Goal: Transaction & Acquisition: Purchase product/service

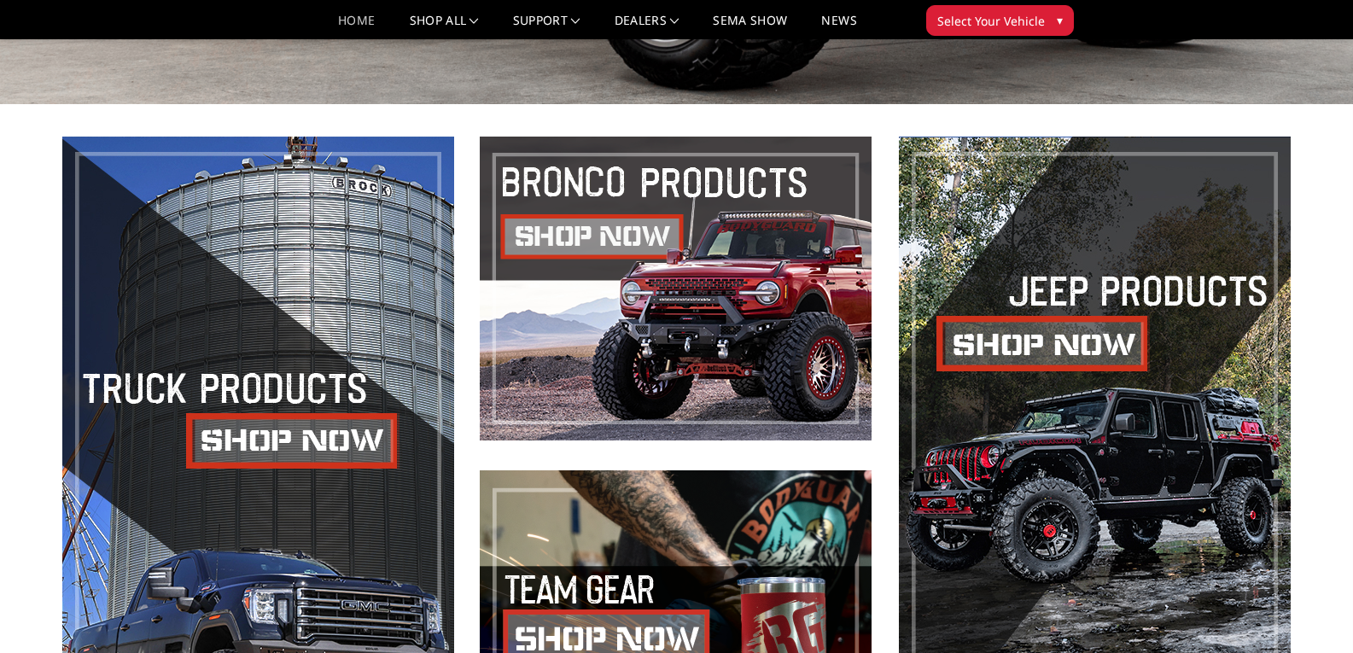
scroll to position [663, 0]
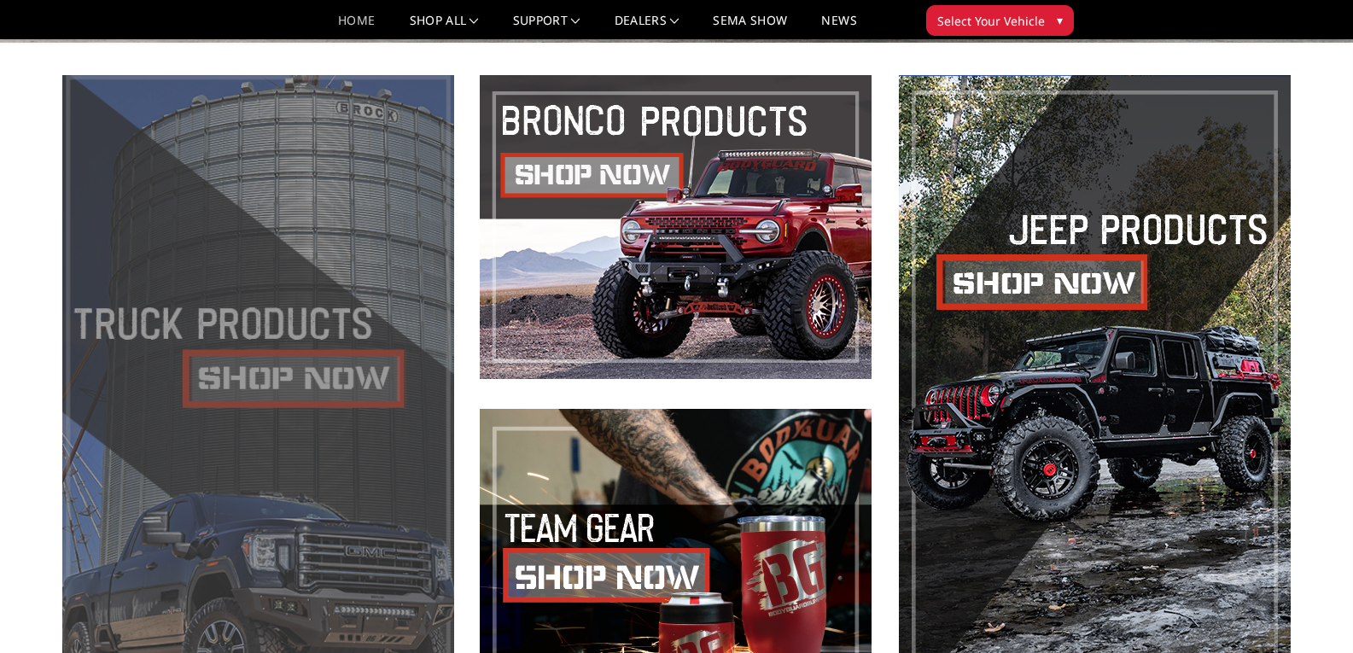
click at [275, 375] on span at bounding box center [258, 394] width 392 height 638
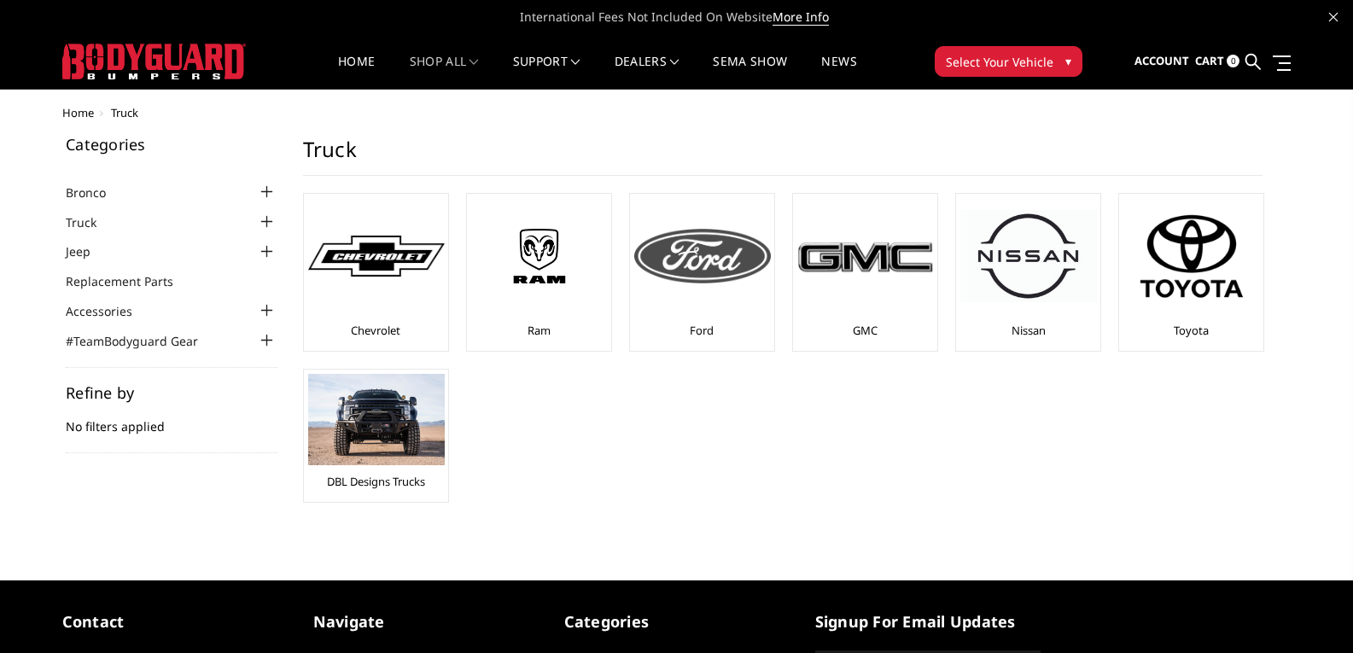
click at [709, 271] on img at bounding box center [702, 256] width 137 height 55
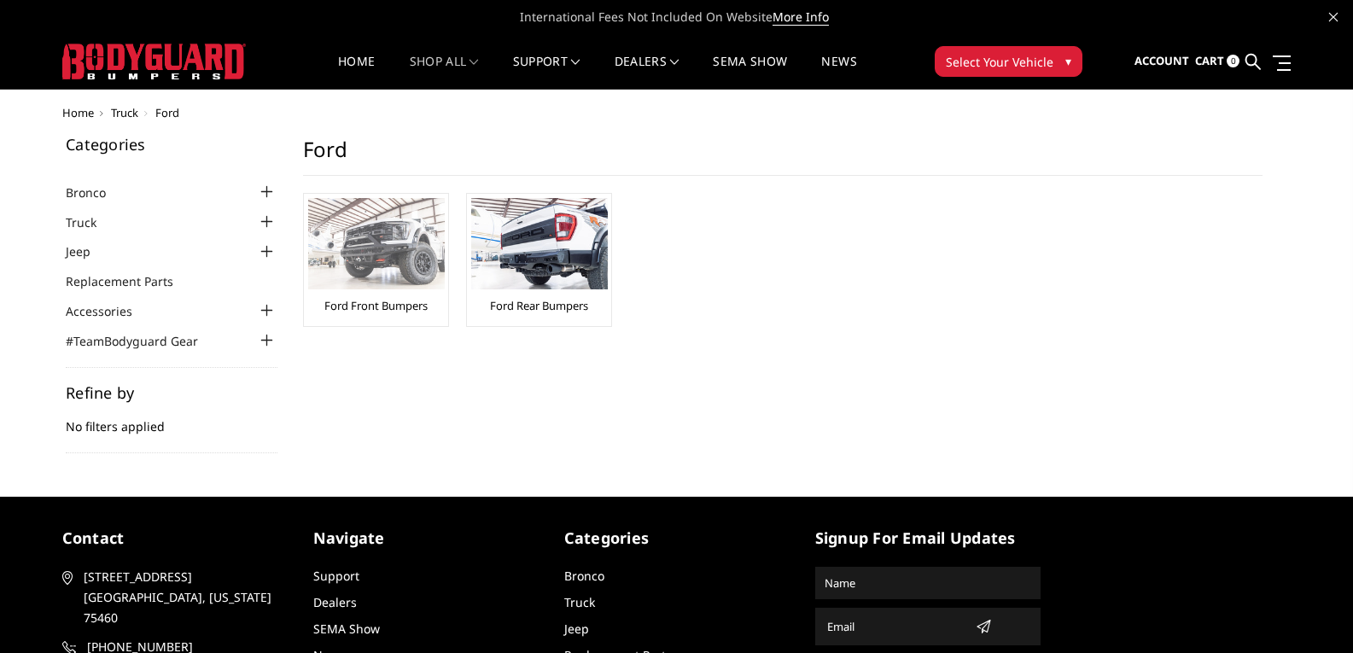
click at [383, 262] on img at bounding box center [376, 243] width 137 height 91
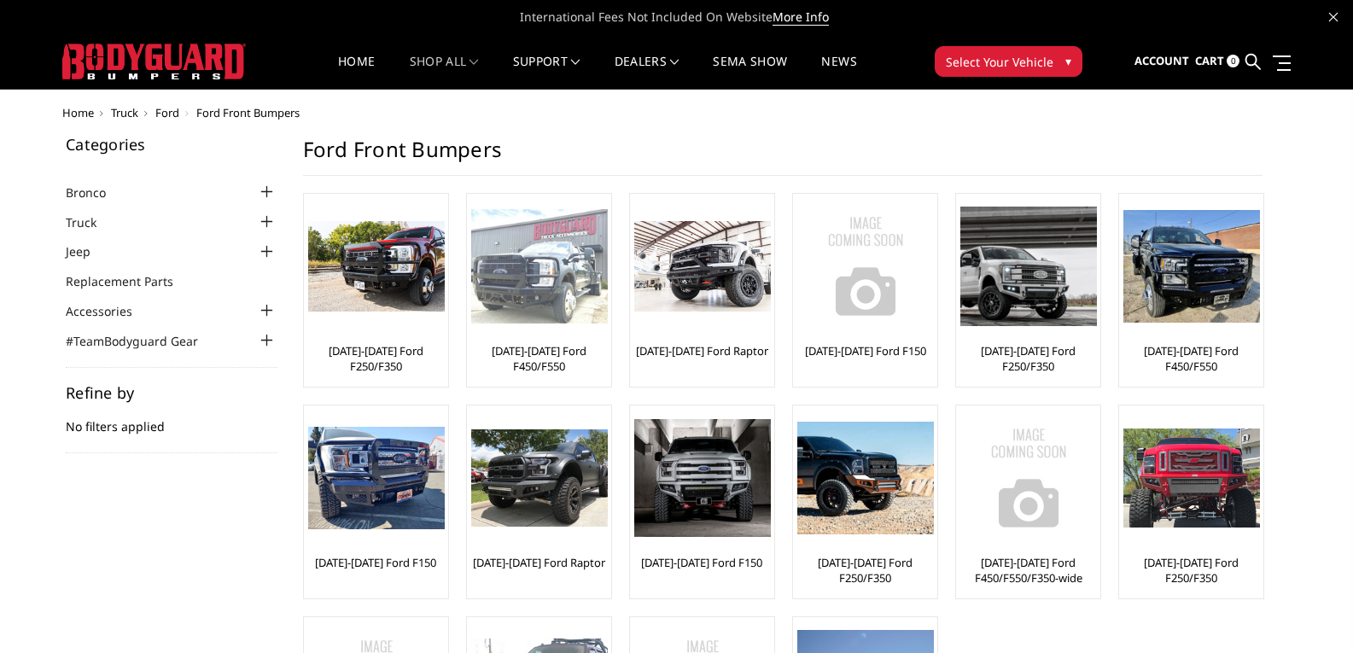
click at [557, 281] on img at bounding box center [539, 266] width 137 height 115
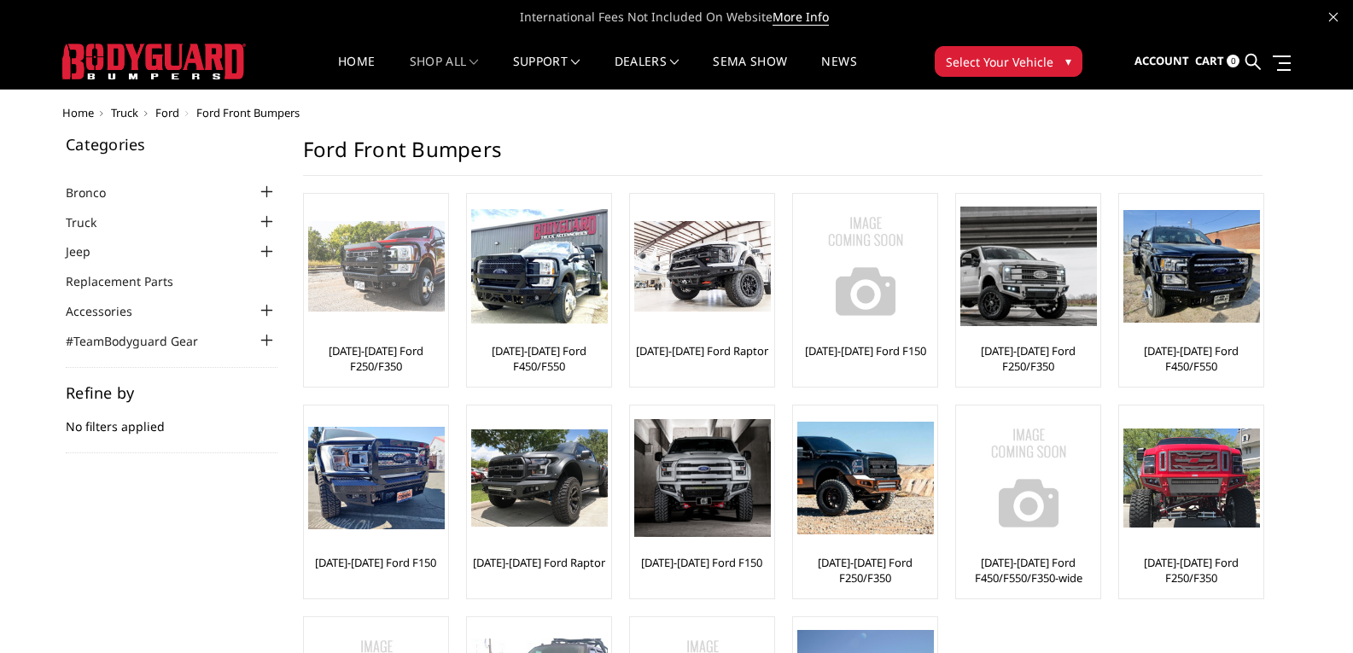
click at [388, 264] on img at bounding box center [376, 266] width 137 height 91
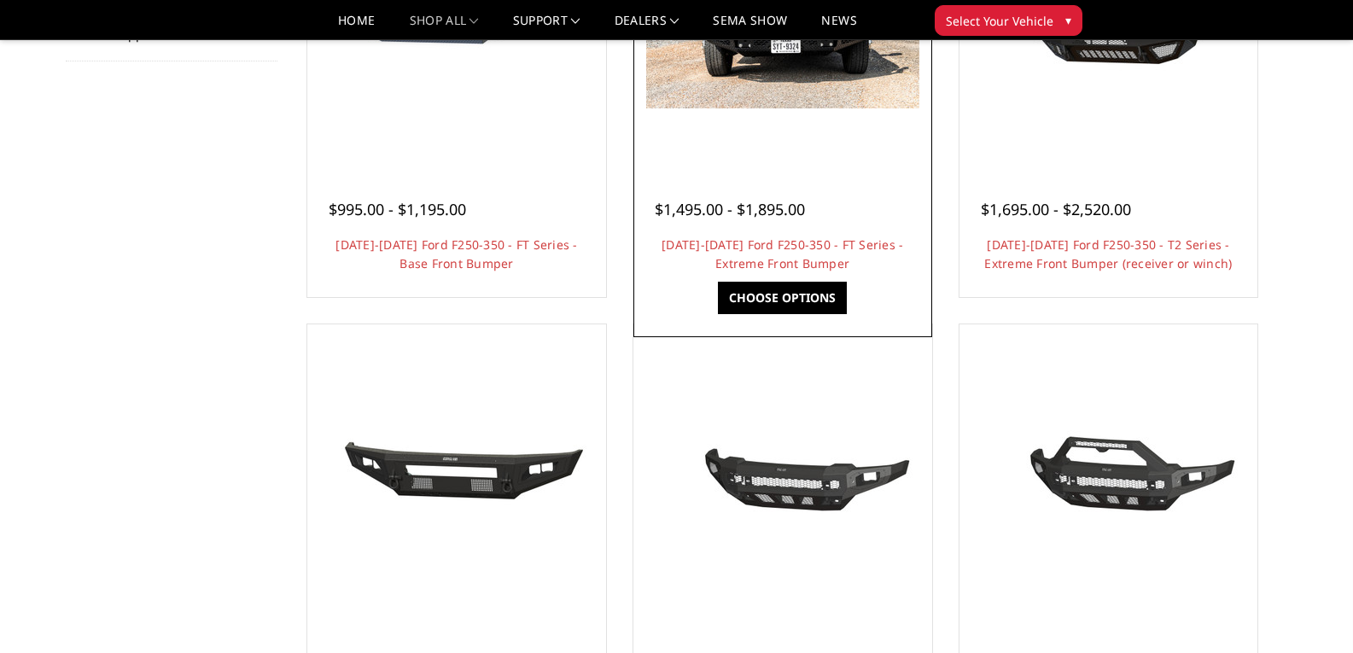
scroll to position [256, 0]
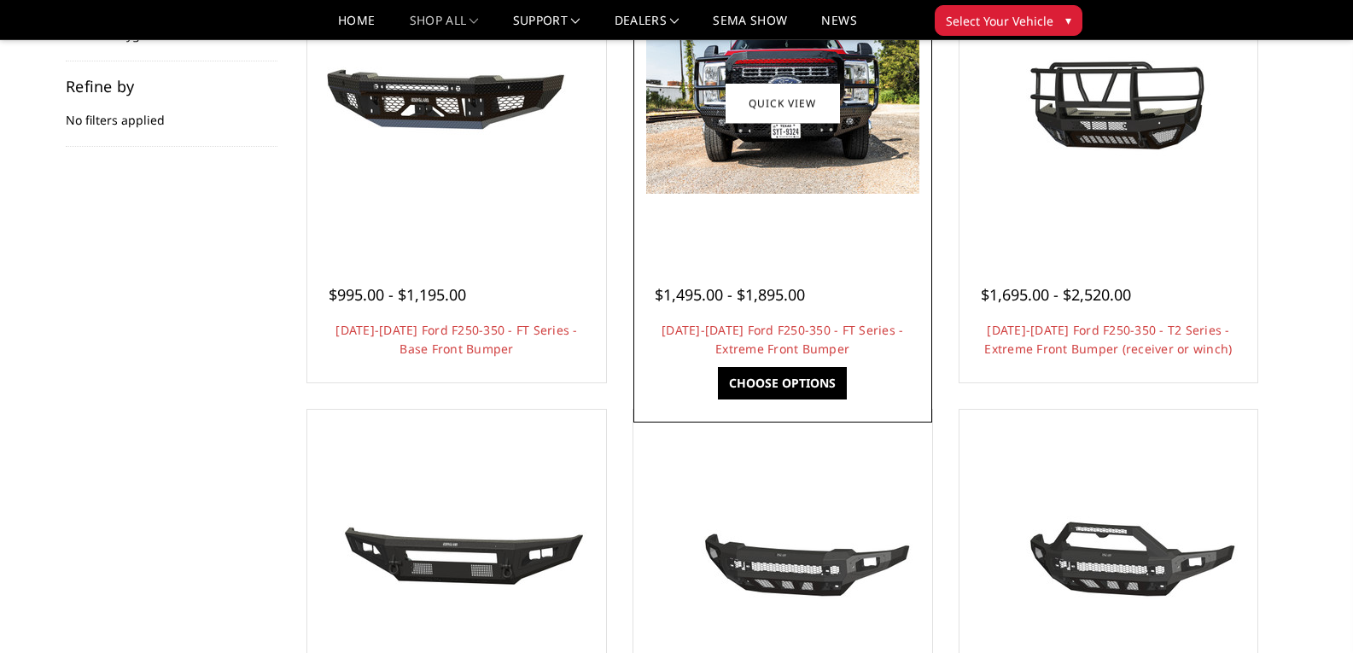
click at [794, 134] on img at bounding box center [782, 103] width 273 height 182
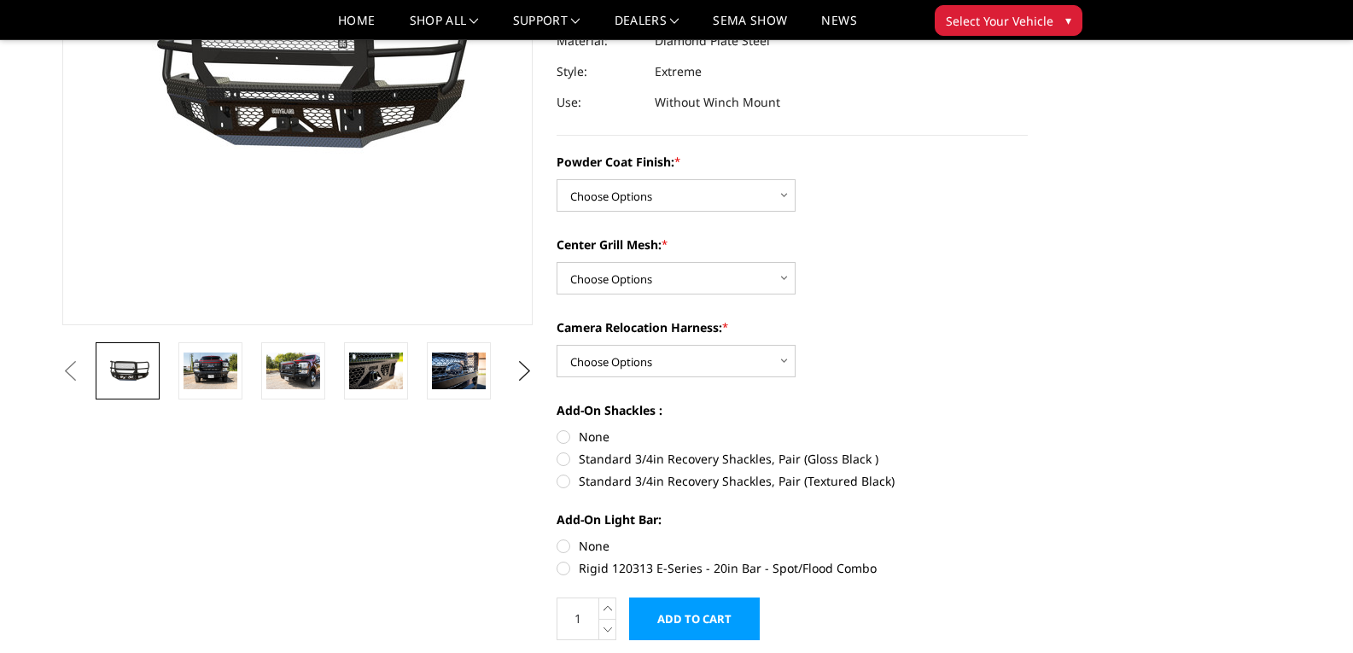
scroll to position [256, 0]
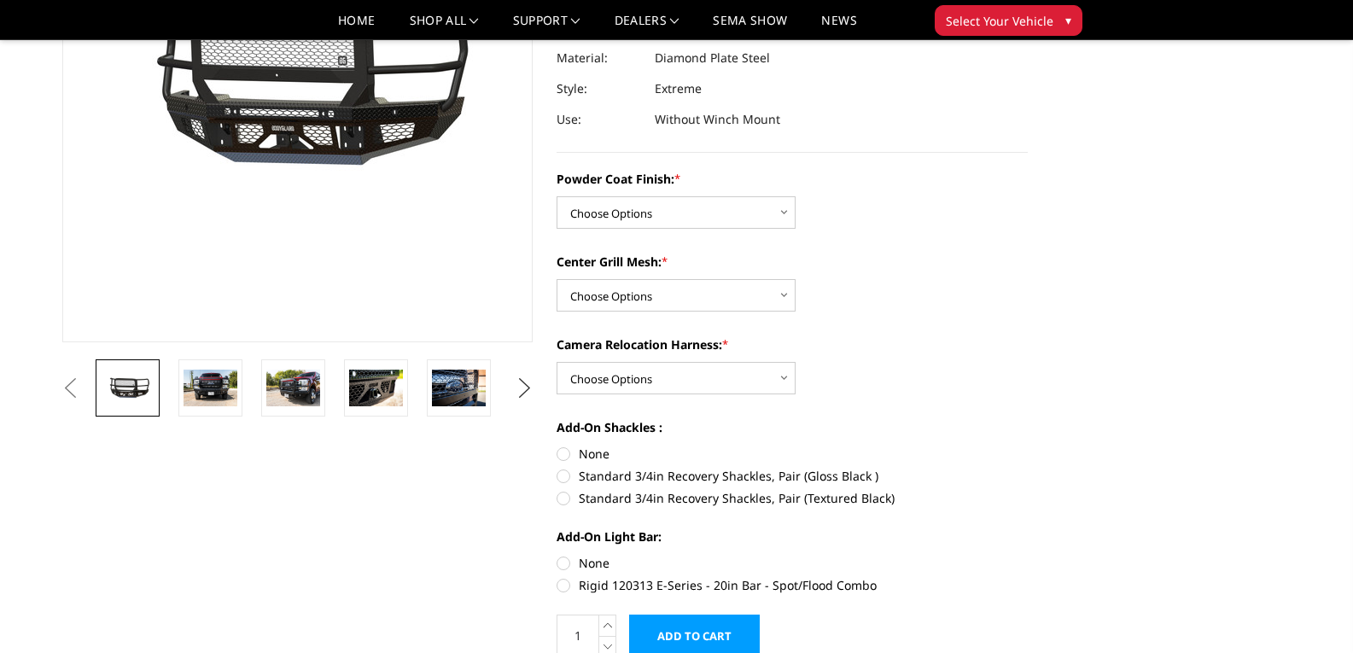
click at [518, 385] on button "Next" at bounding box center [524, 389] width 26 height 26
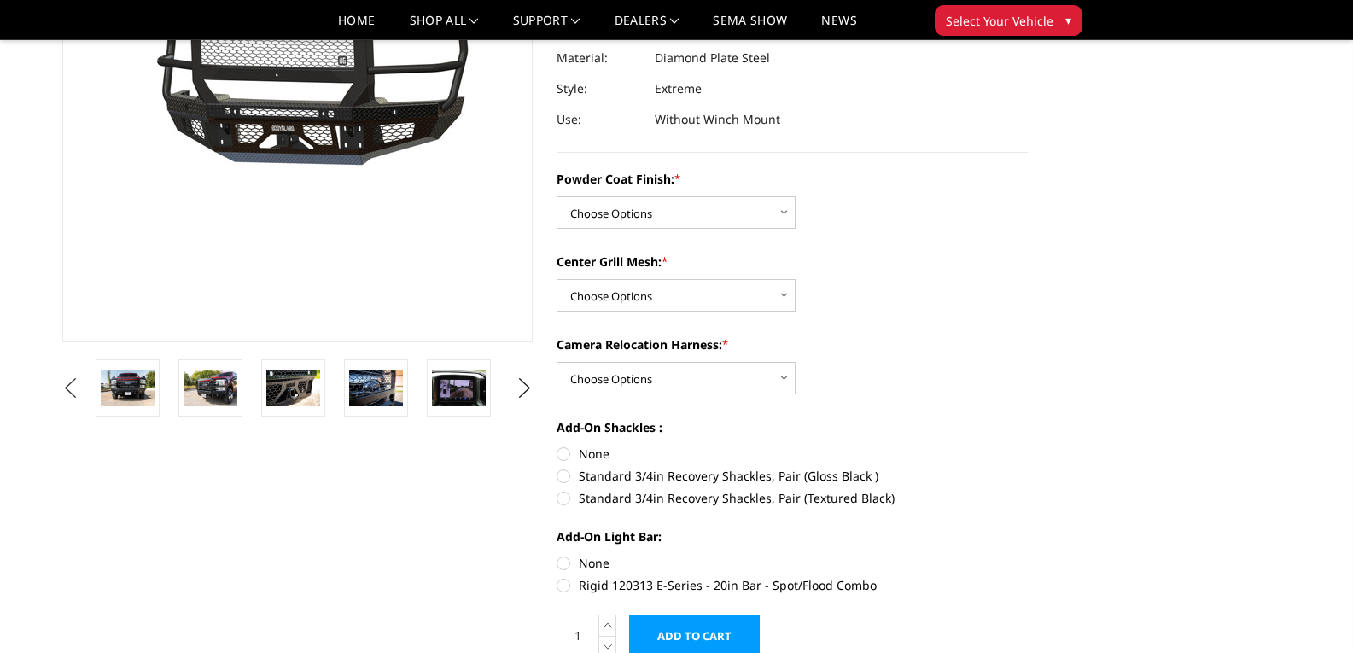
click at [84, 384] on button "Previous" at bounding box center [71, 389] width 26 height 26
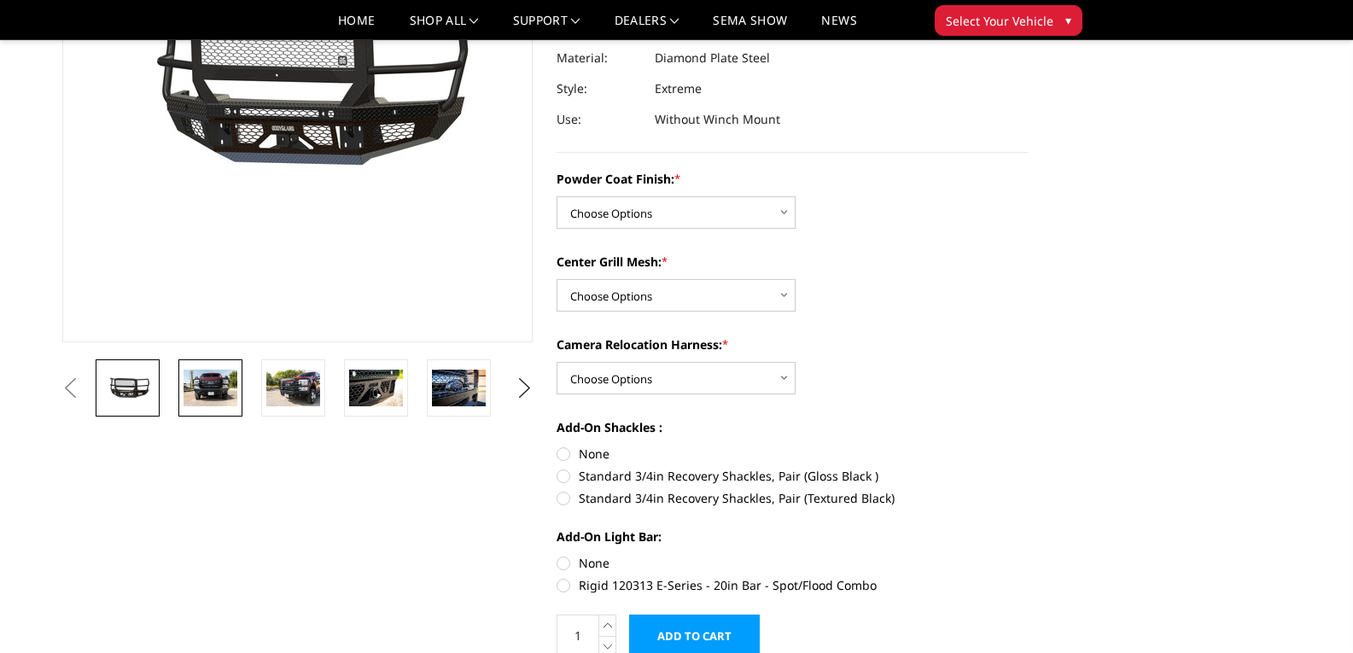
click at [214, 379] on img at bounding box center [211, 388] width 54 height 36
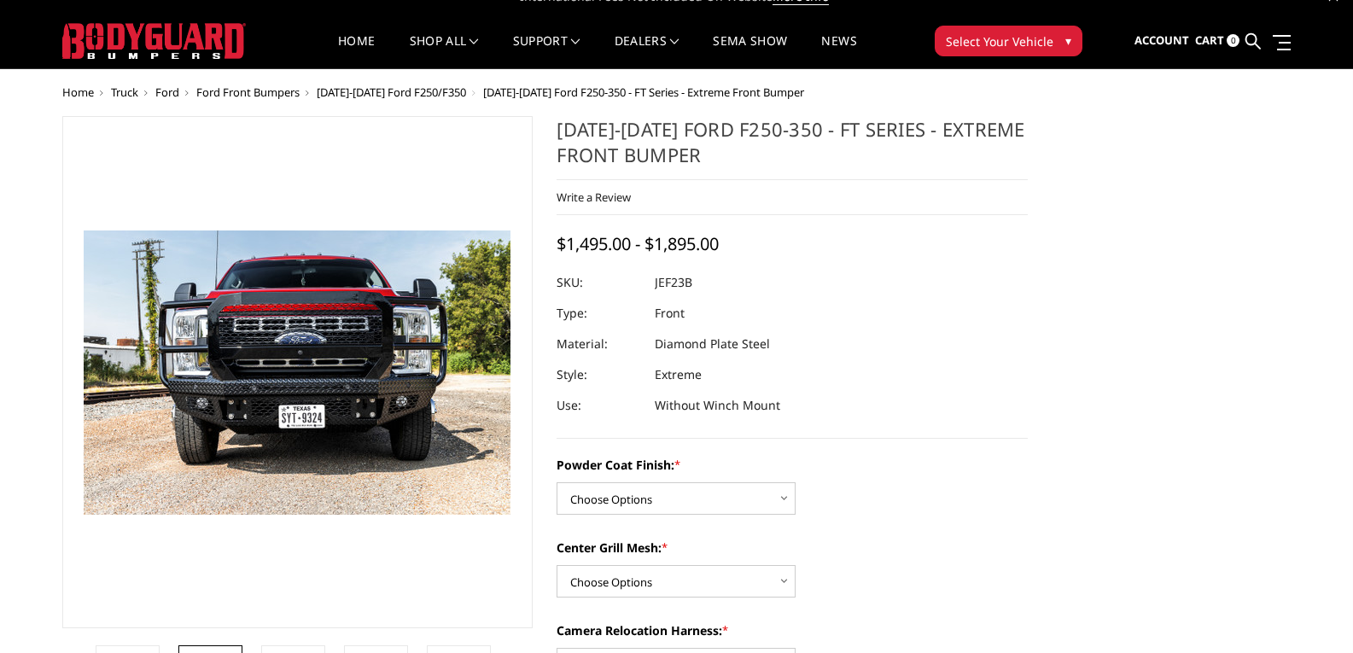
scroll to position [85, 0]
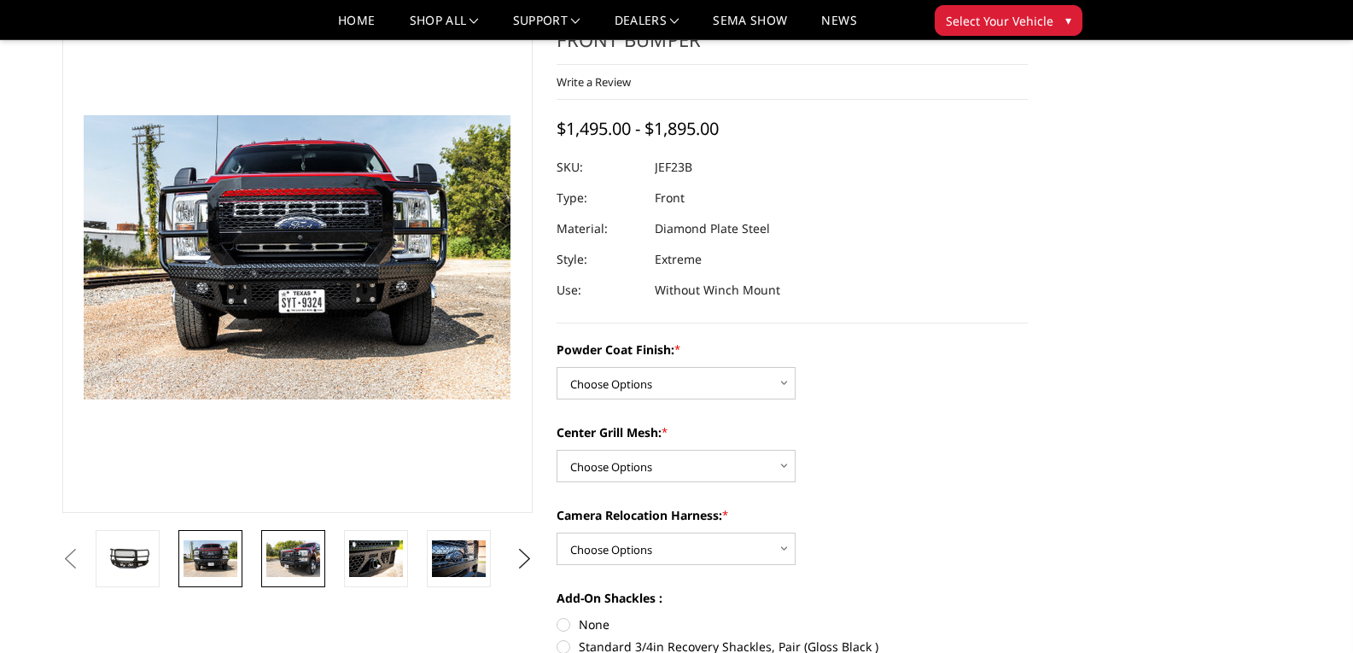
click at [283, 550] on img at bounding box center [293, 558] width 54 height 36
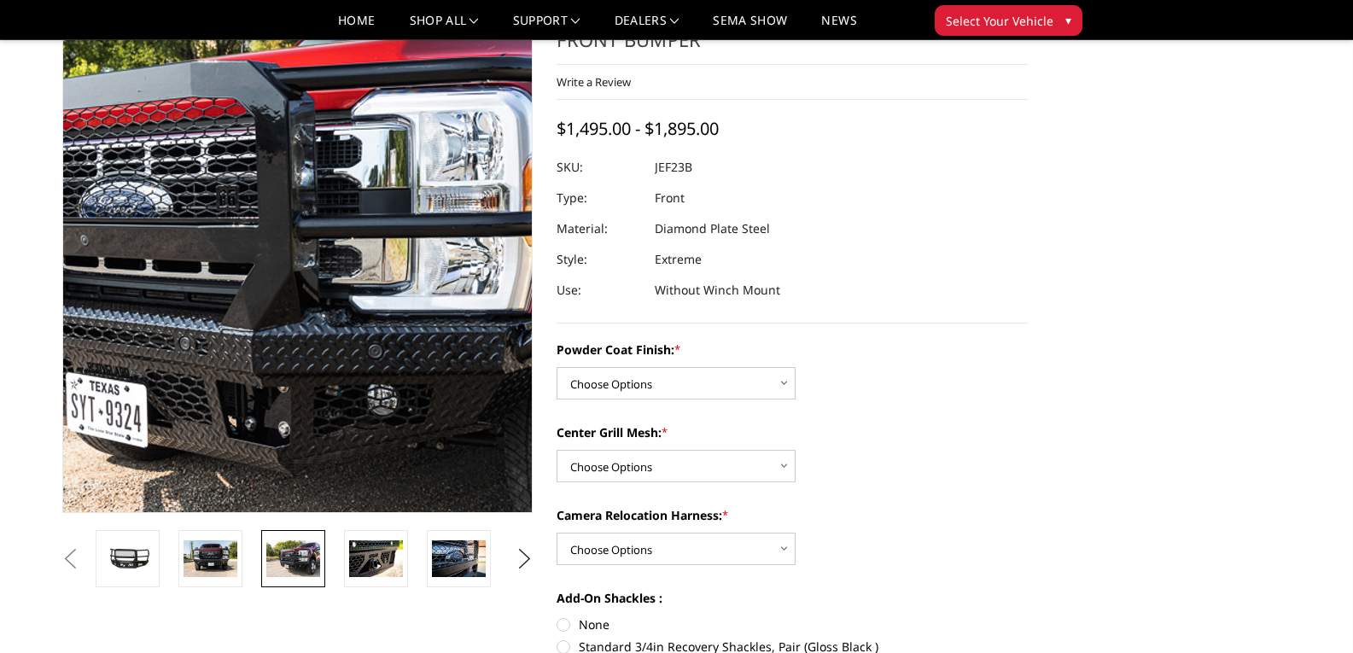
click at [340, 256] on img at bounding box center [242, 257] width 1093 height 729
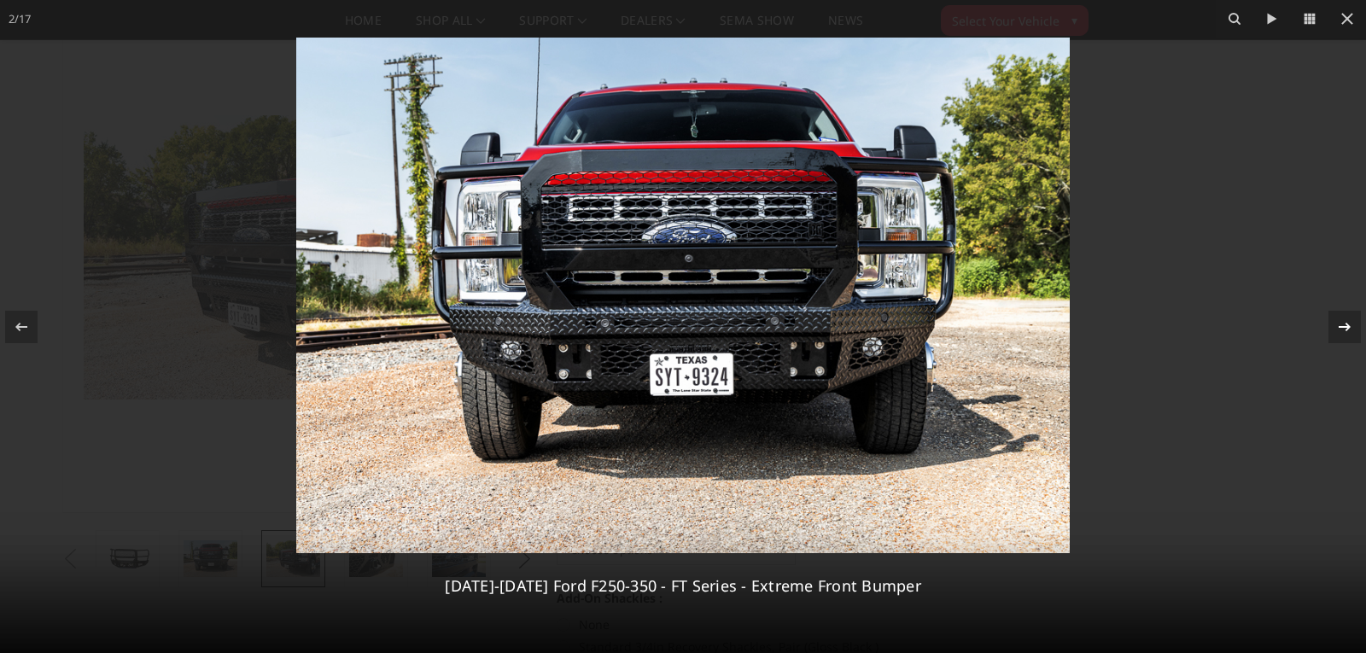
click at [1345, 329] on icon at bounding box center [1344, 327] width 20 height 20
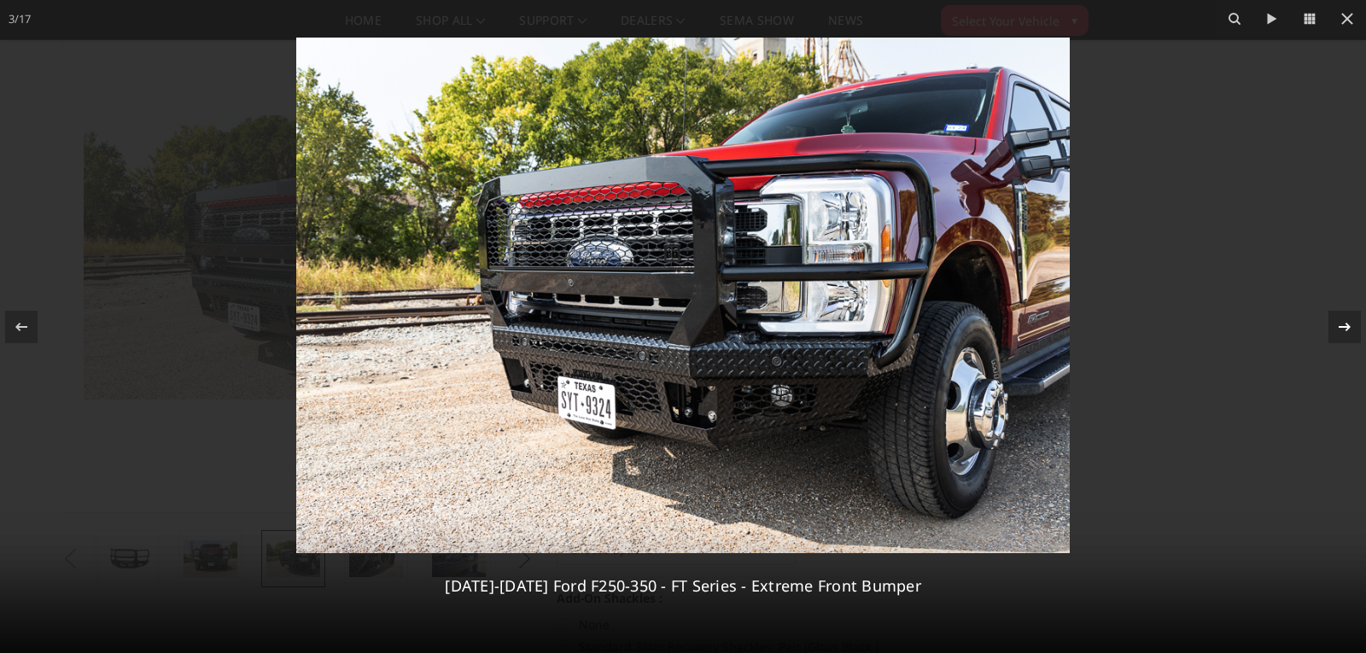
click at [1345, 329] on div "3 / 17 2023-2026 Ford F250-350 - FT Series - Extreme Front Bumper" at bounding box center [683, 326] width 1366 height 653
click at [1340, 318] on icon at bounding box center [1344, 327] width 20 height 20
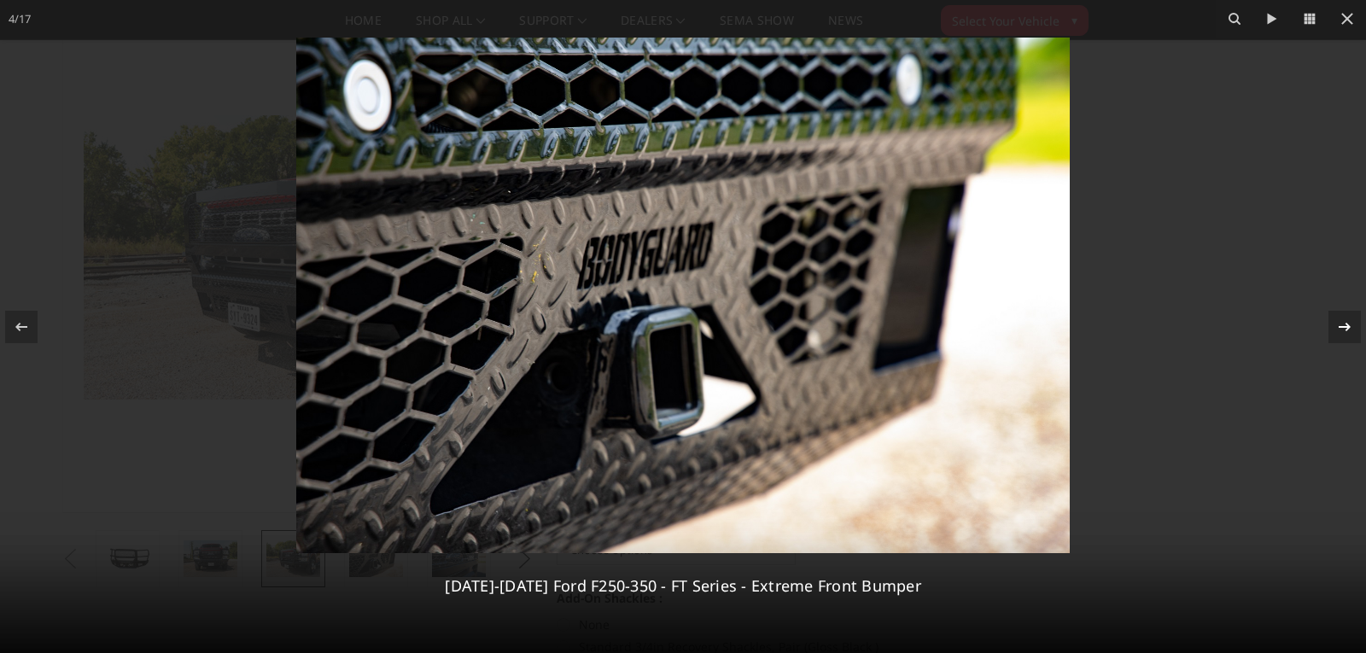
click at [1340, 319] on icon at bounding box center [1344, 327] width 20 height 20
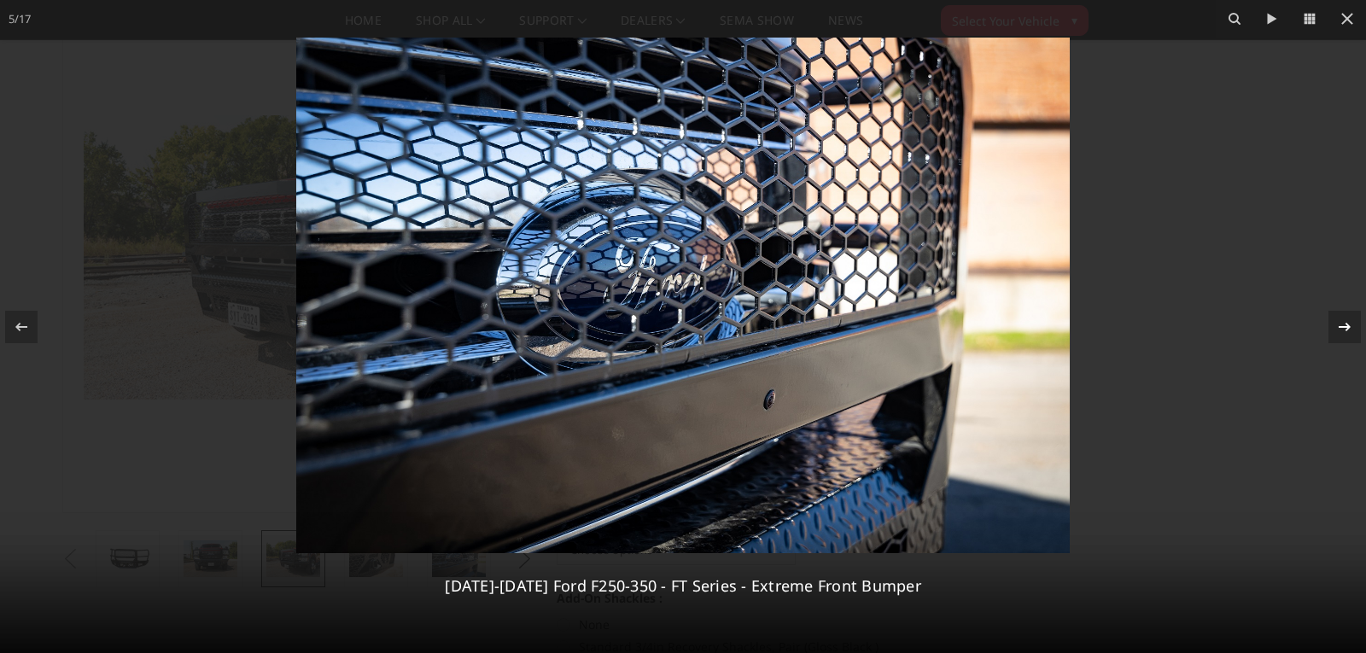
click at [1348, 321] on icon at bounding box center [1344, 327] width 20 height 20
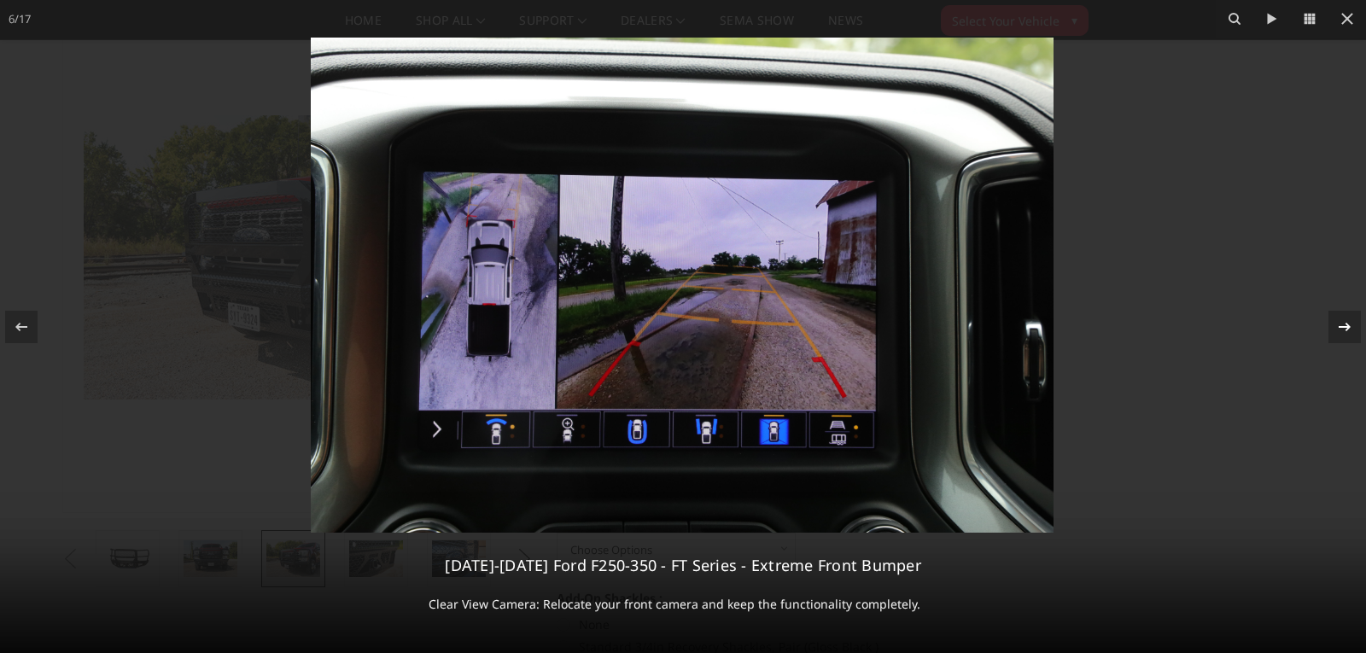
click at [1348, 321] on icon at bounding box center [1344, 327] width 20 height 20
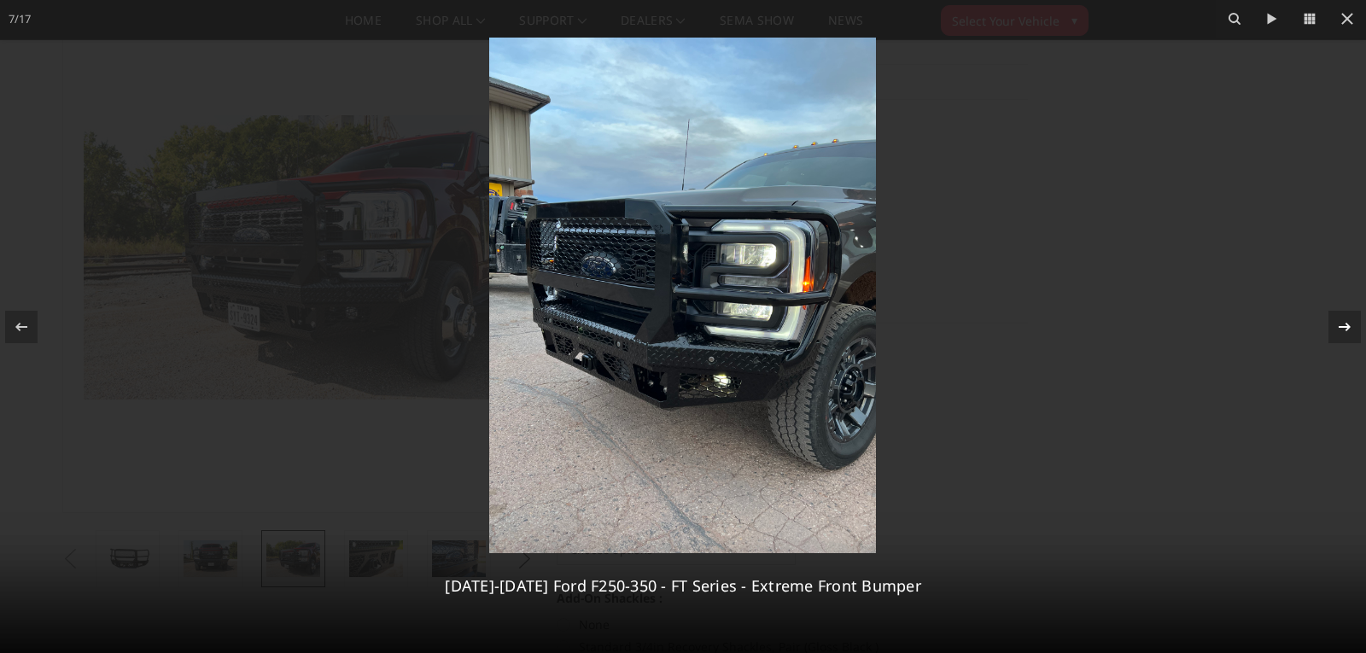
click at [1349, 324] on icon at bounding box center [1344, 327] width 20 height 20
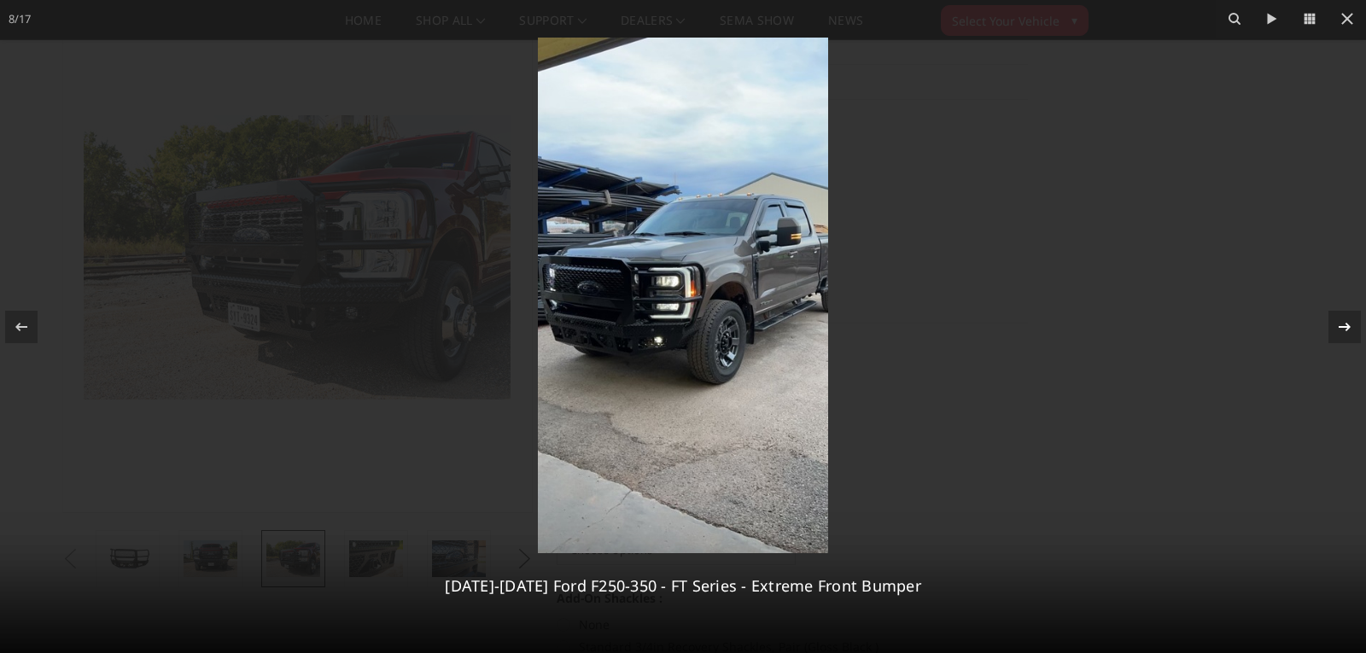
click at [1346, 318] on icon at bounding box center [1344, 327] width 20 height 20
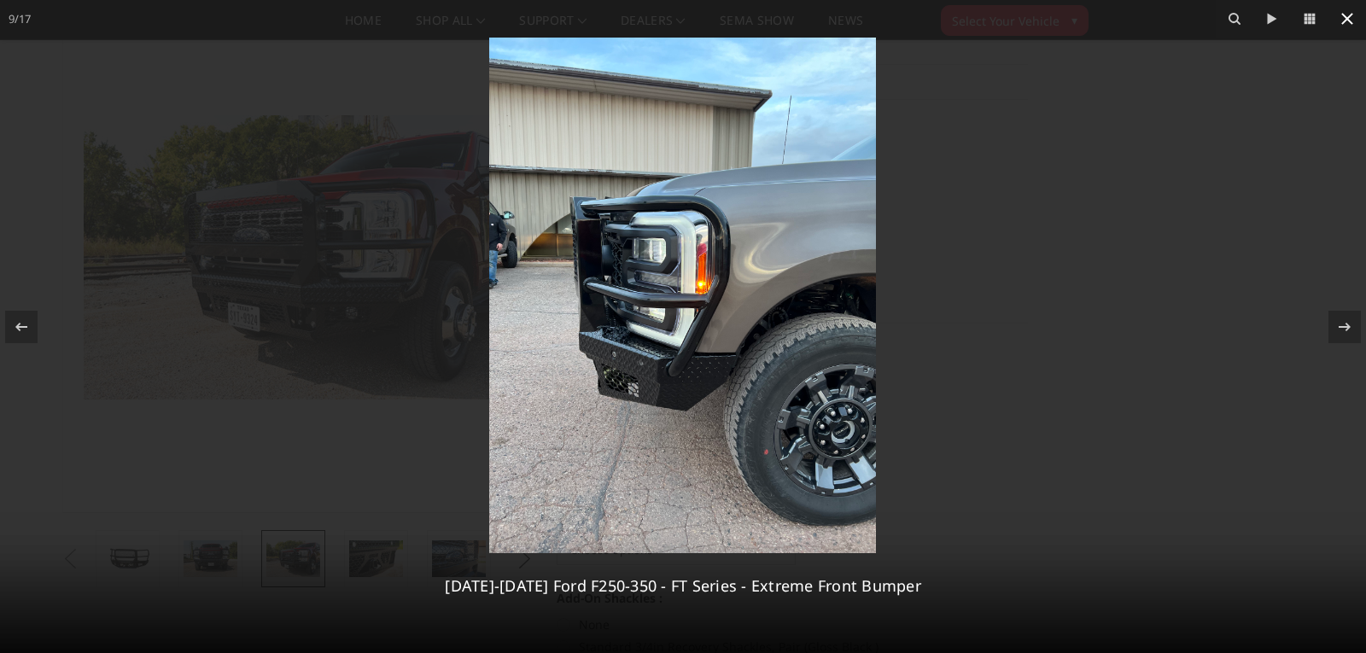
click at [1347, 15] on icon at bounding box center [1347, 19] width 20 height 20
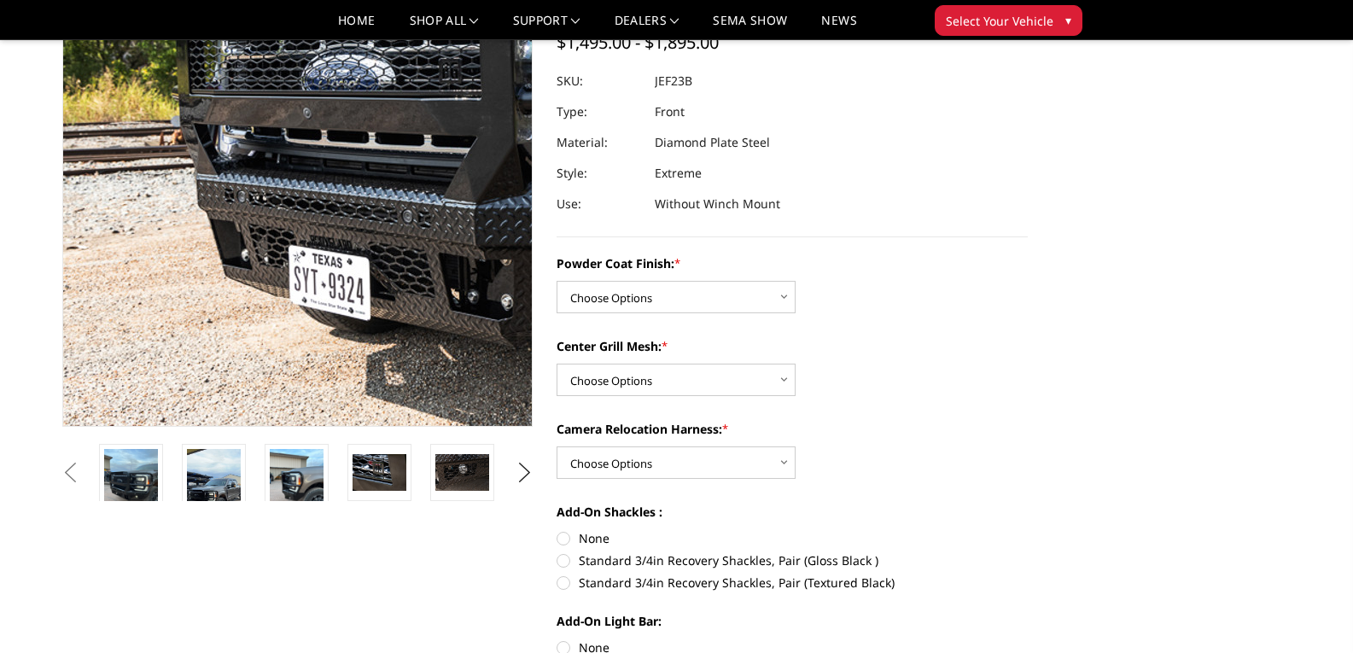
scroll to position [171, 0]
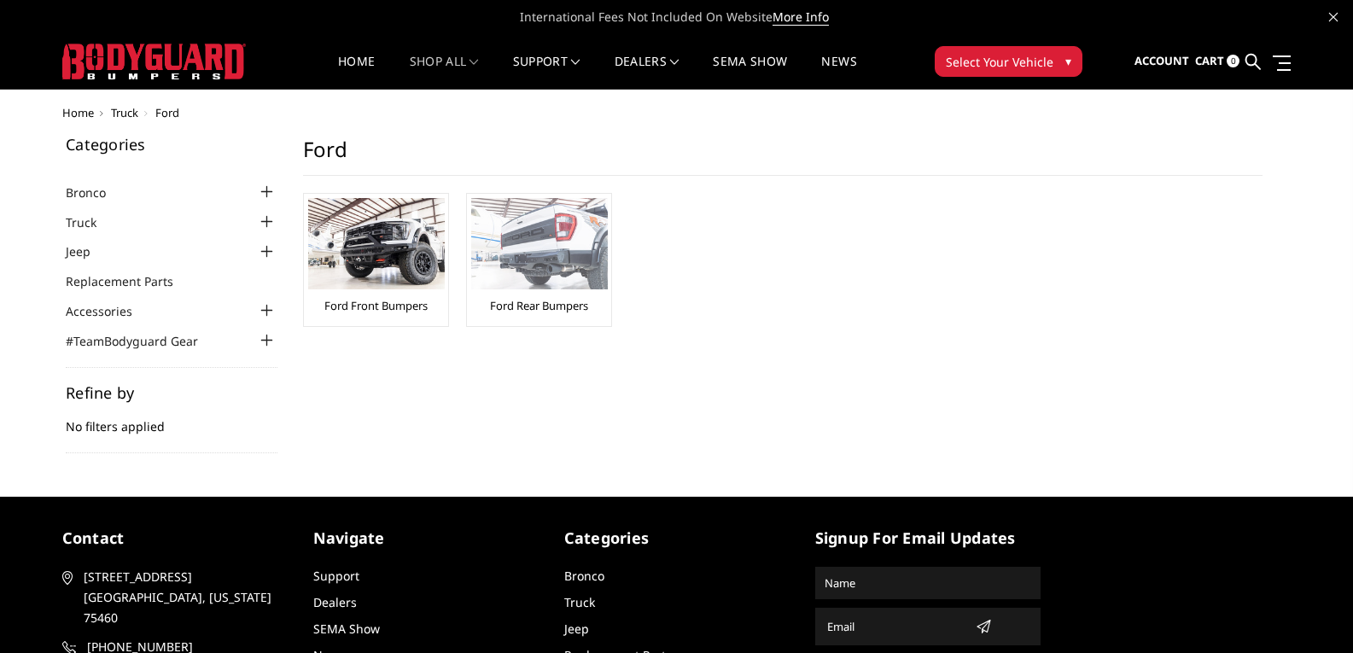
click at [557, 232] on img at bounding box center [539, 243] width 137 height 91
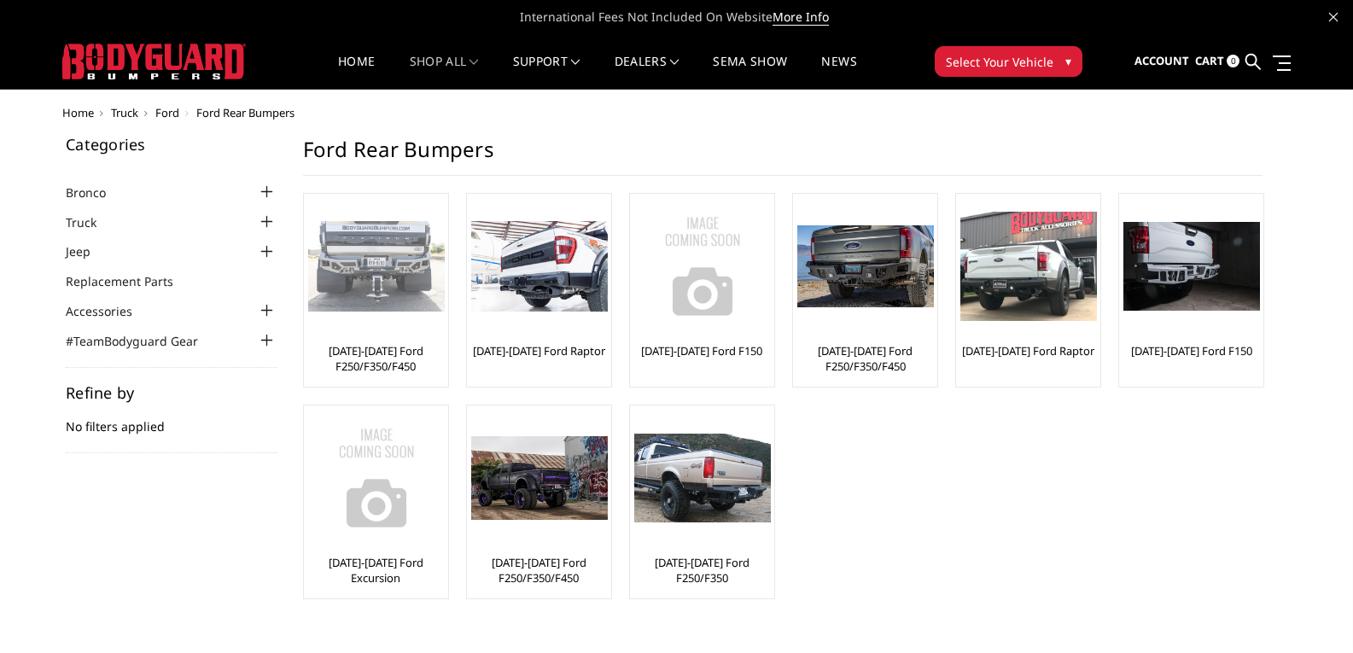
click at [387, 346] on link "[DATE]-[DATE] Ford F250/F350/F450" at bounding box center [376, 358] width 136 height 31
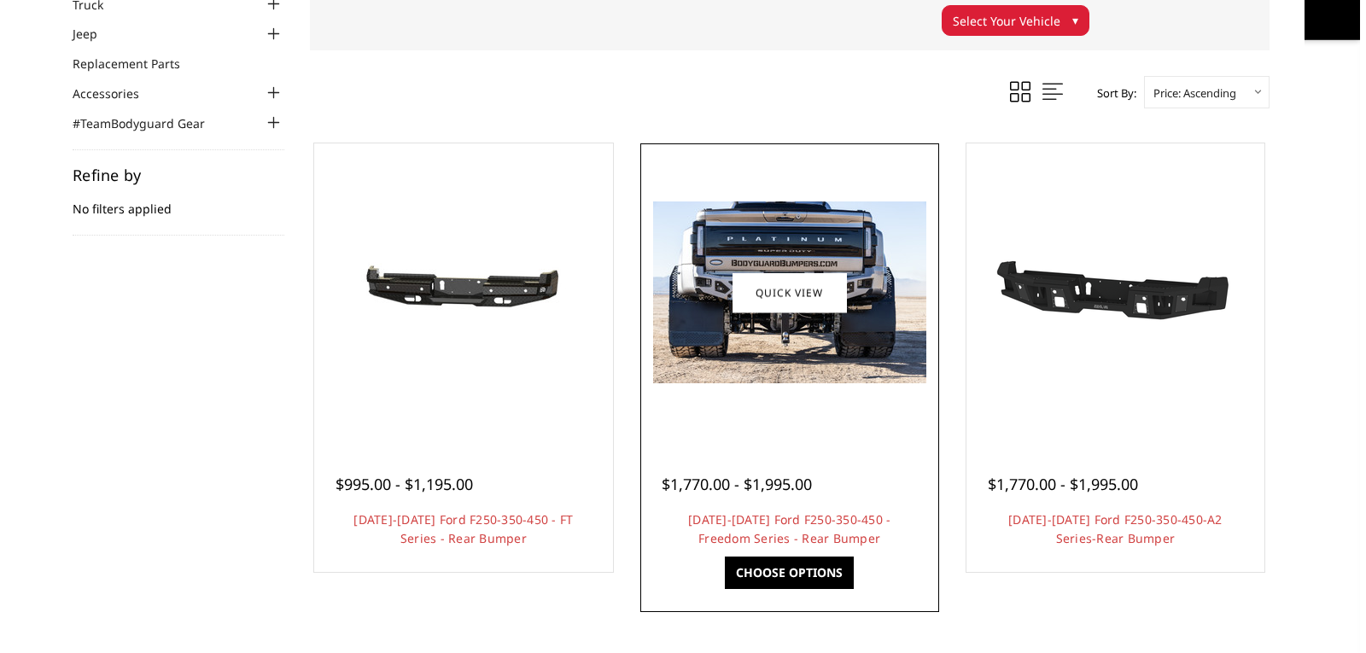
scroll to position [171, 0]
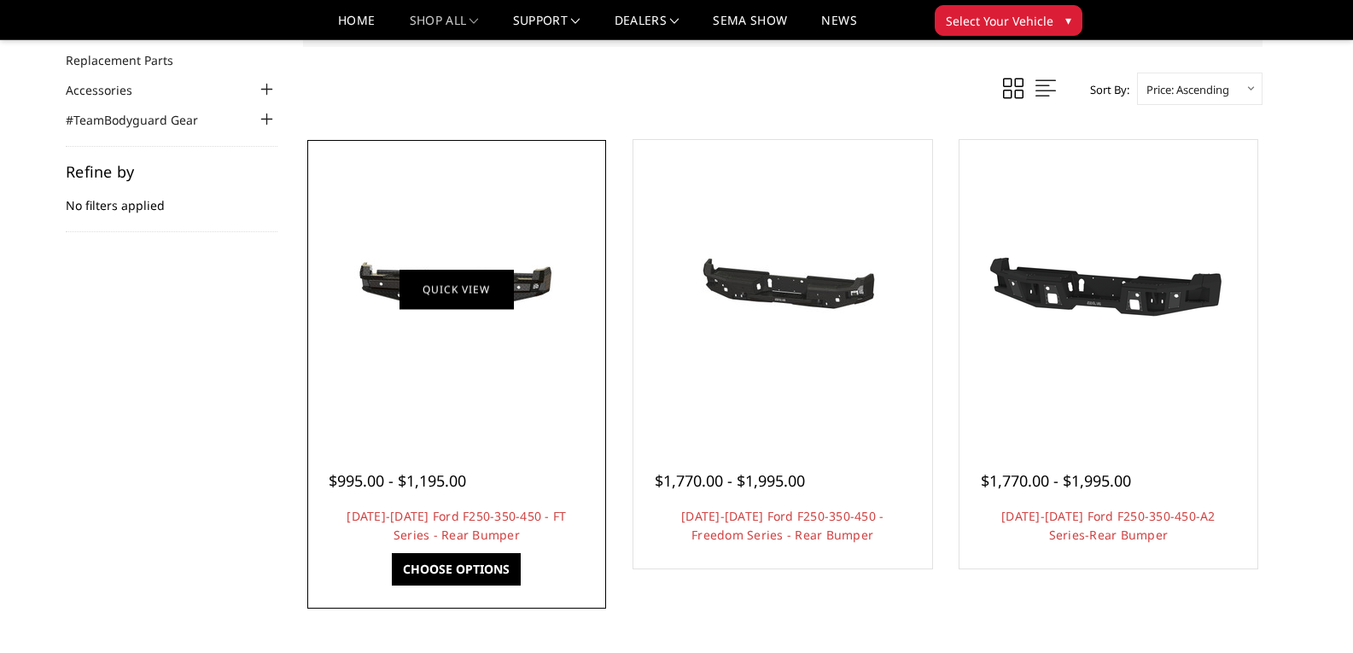
click at [452, 289] on link "Quick view" at bounding box center [457, 289] width 114 height 40
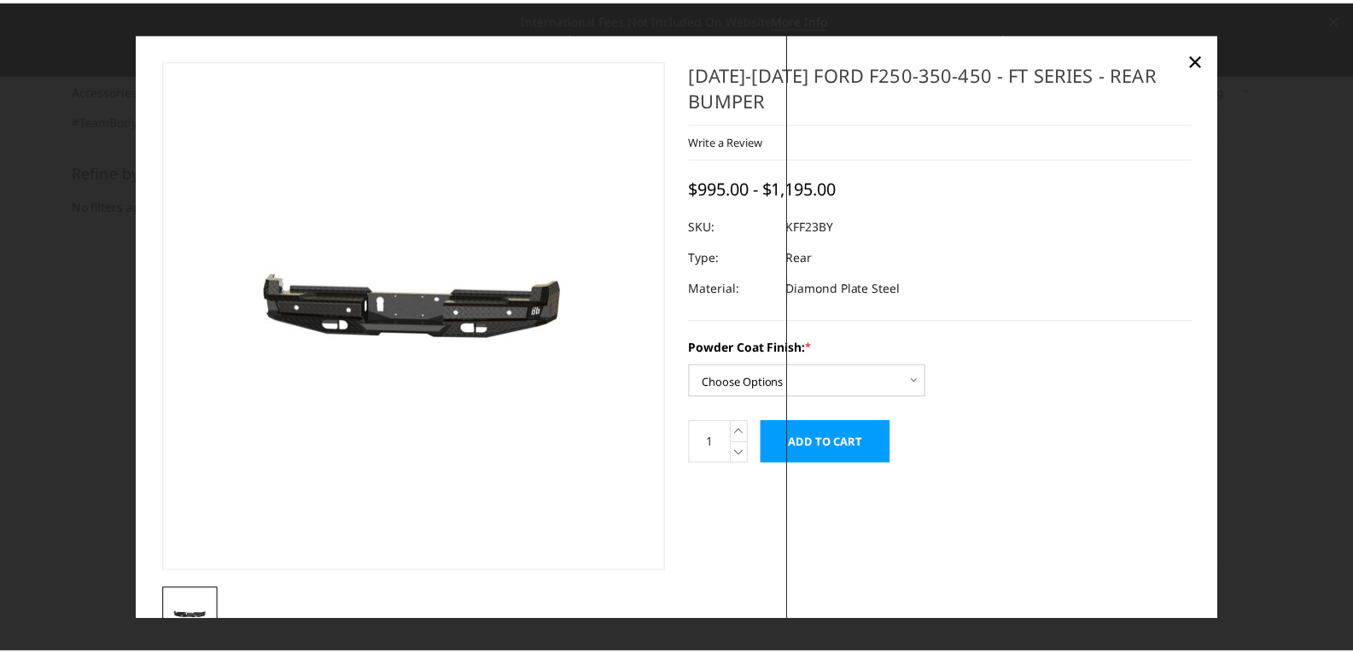
scroll to position [52, 0]
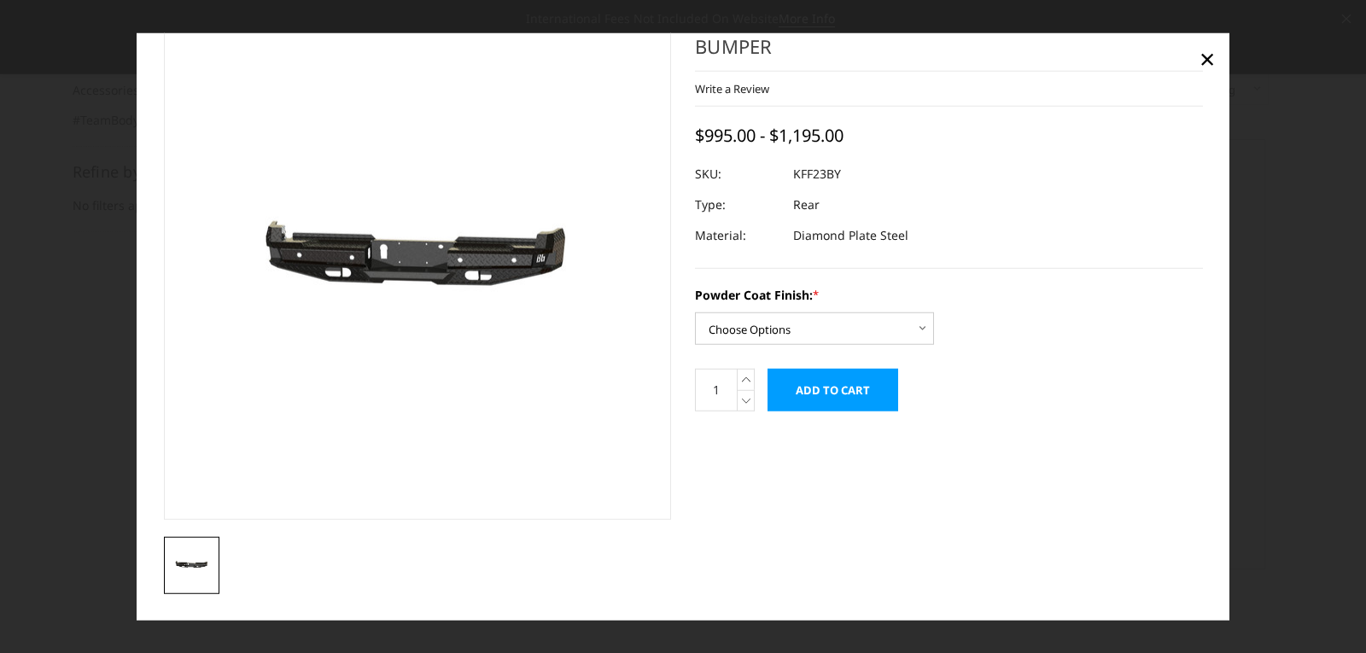
click at [194, 563] on img at bounding box center [192, 565] width 46 height 21
click at [1209, 58] on span "×" at bounding box center [1207, 58] width 15 height 37
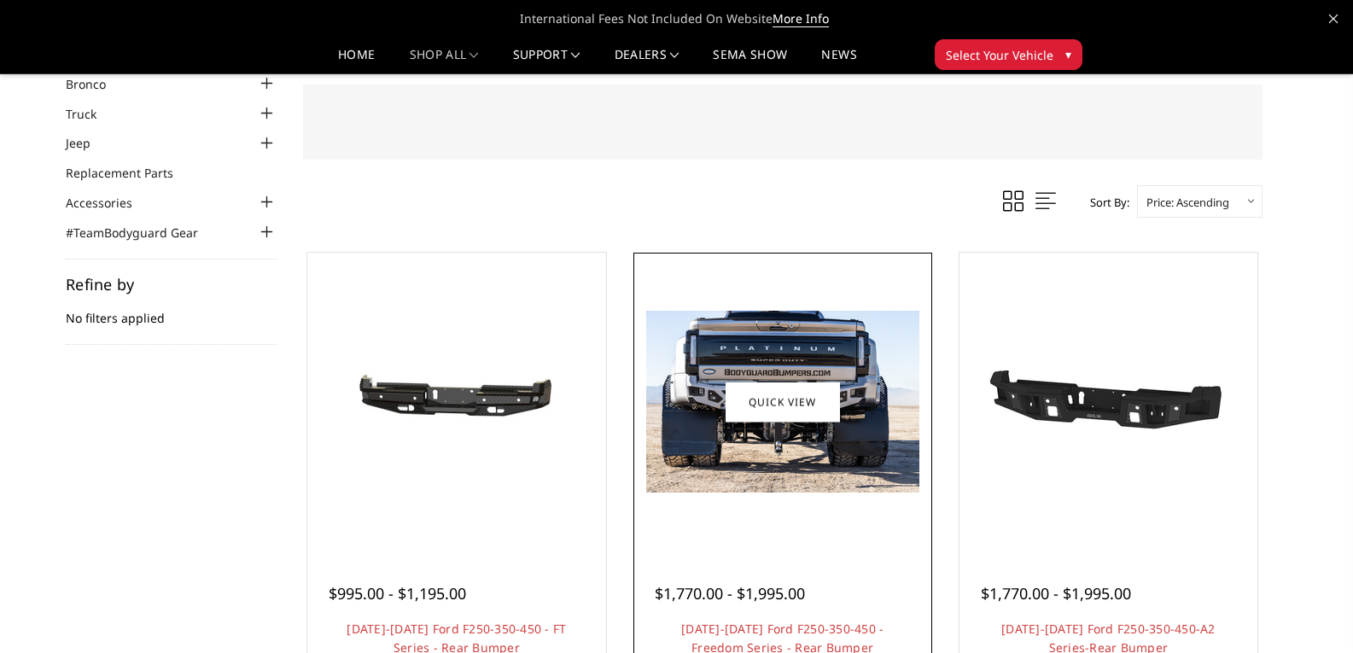
scroll to position [85, 0]
